Goal: Information Seeking & Learning: Learn about a topic

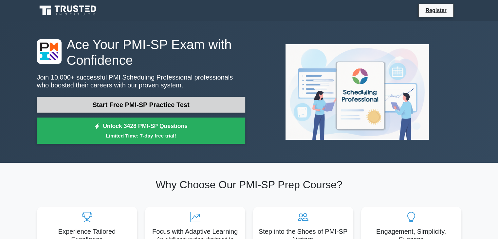
click at [194, 107] on link "Start Free PMI-SP Practice Test" at bounding box center [141, 105] width 208 height 16
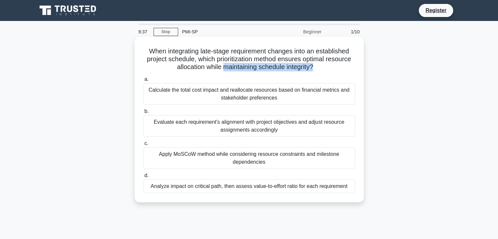
drag, startPoint x: 314, startPoint y: 69, endPoint x: 223, endPoint y: 71, distance: 91.1
click at [223, 71] on h5 "When integrating late-stage requirement changes into an established project sch…" at bounding box center [250, 59] width 214 height 24
click at [277, 128] on div "Evaluate each requirement's alignment with project objectives and adjust resour…" at bounding box center [249, 126] width 212 height 22
click at [143, 114] on input "b. Evaluate each requirement's alignment with project objectives and adjust res…" at bounding box center [143, 111] width 0 height 4
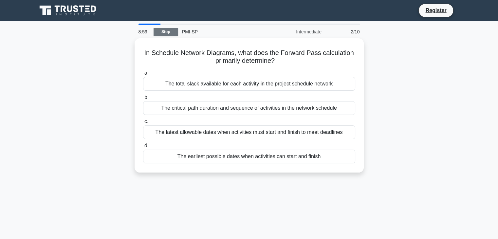
click at [164, 30] on link "Stop" at bounding box center [166, 32] width 25 height 8
